Goal: Task Accomplishment & Management: Manage account settings

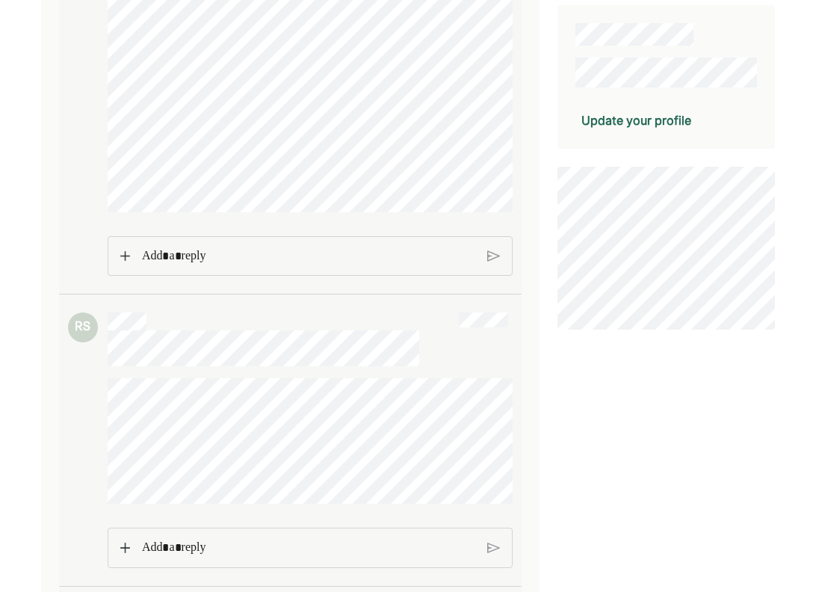
scroll to position [301, 0]
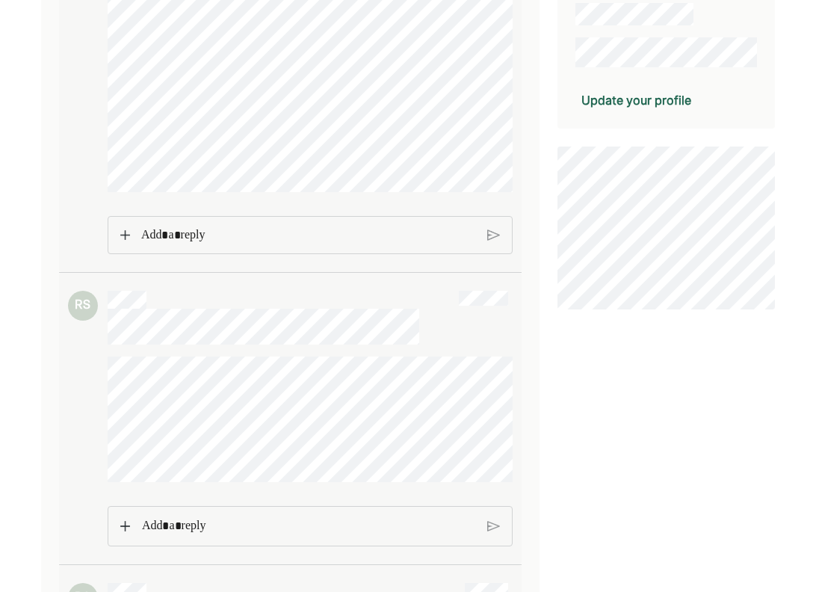
click at [202, 244] on p "Rich Text Editor. Editing area: main" at bounding box center [308, 235] width 335 height 19
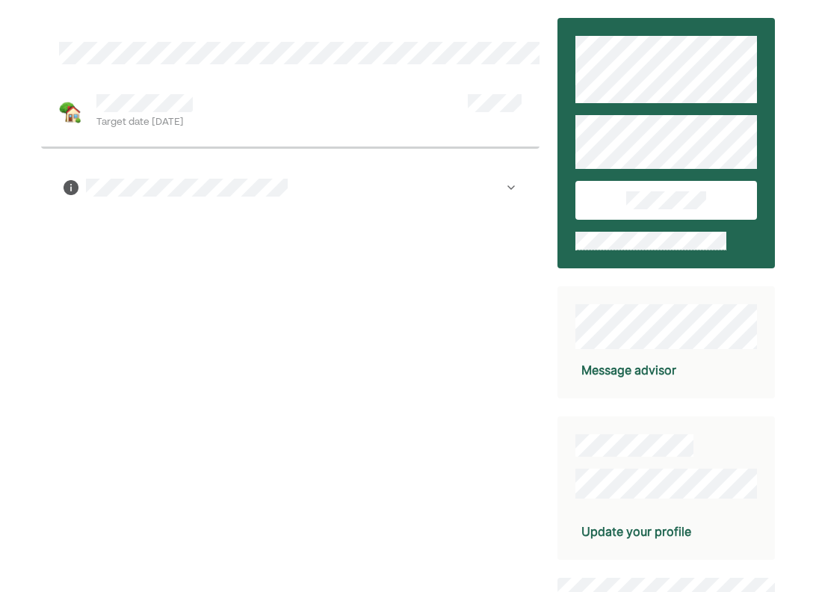
click at [492, 184] on div at bounding box center [289, 188] width 453 height 18
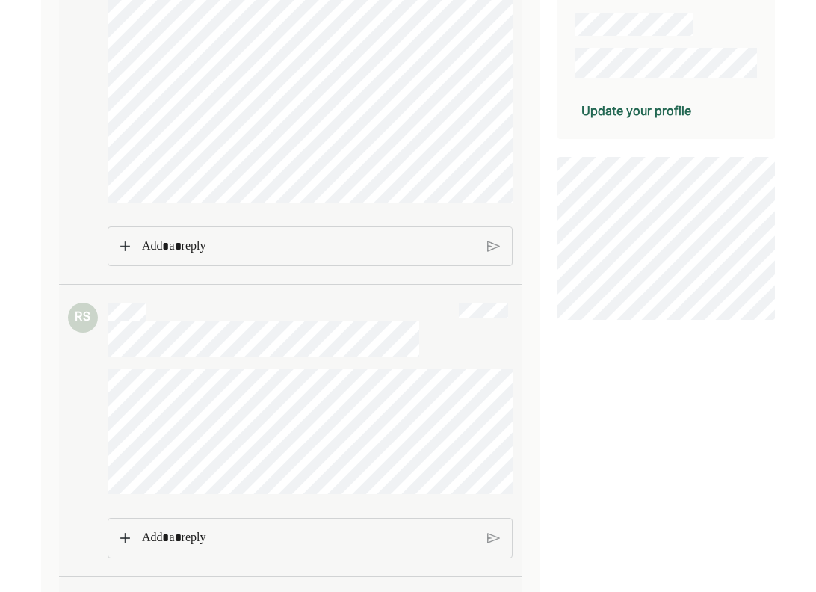
scroll to position [340, 0]
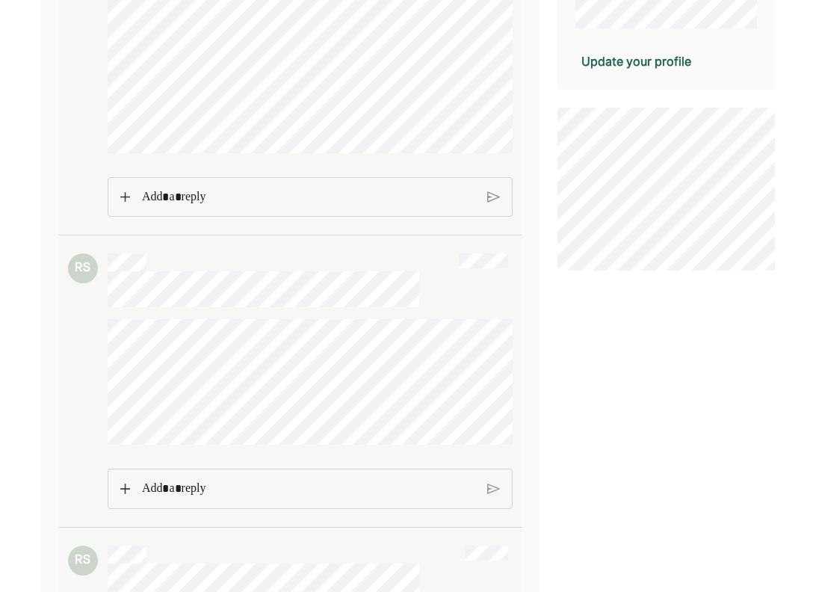
click at [310, 217] on div "Rich Text Editor. Editing area: main" at bounding box center [308, 197] width 349 height 39
click at [309, 206] on p "Rich Text Editor. Editing area: main" at bounding box center [308, 196] width 335 height 19
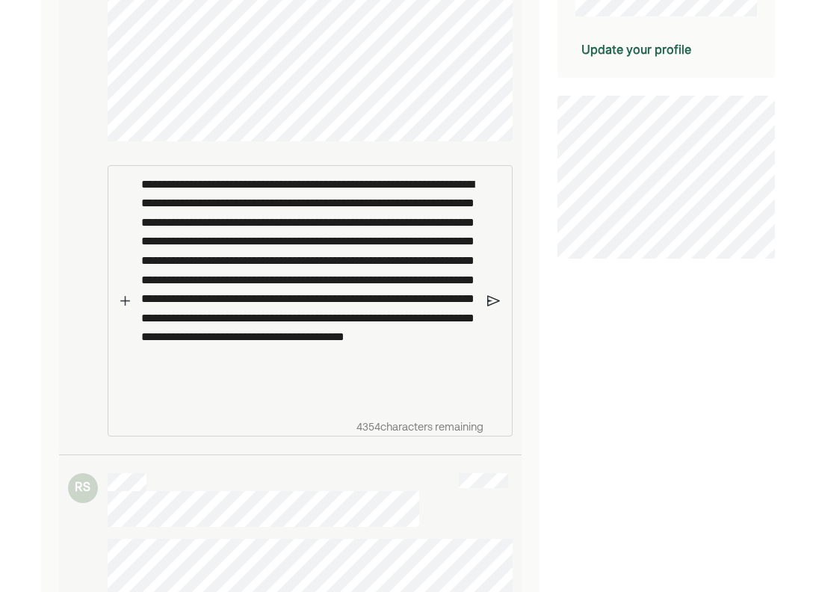
scroll to position [401, 0]
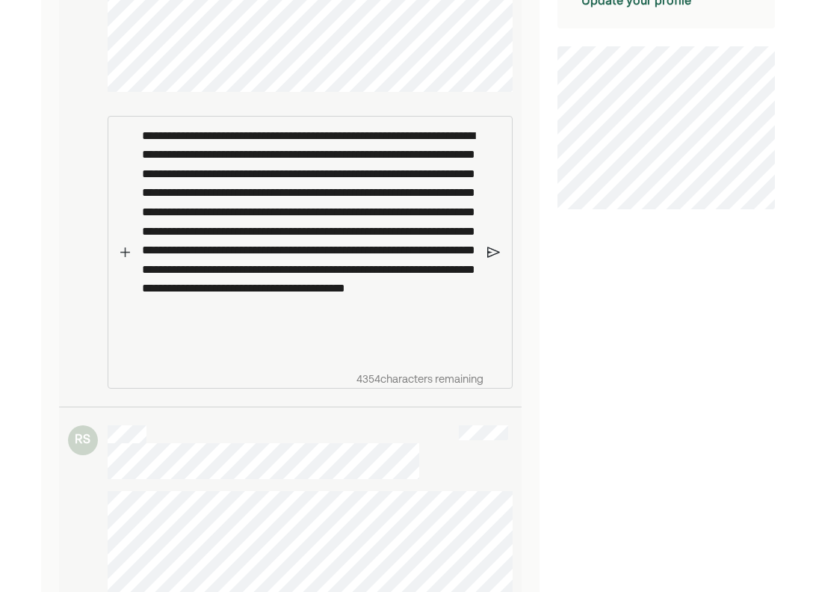
click at [487, 258] on img at bounding box center [493, 251] width 13 height 13
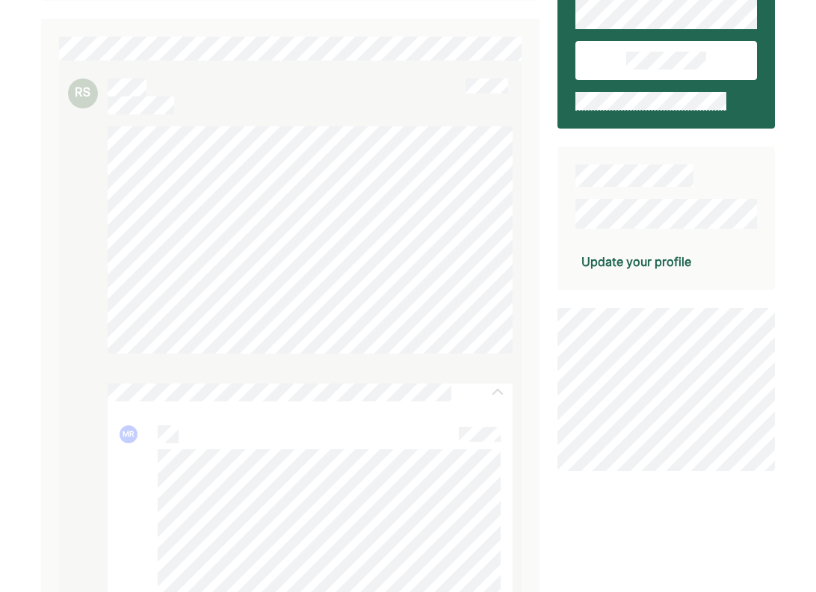
scroll to position [137, 0]
